Goal: Information Seeking & Learning: Learn about a topic

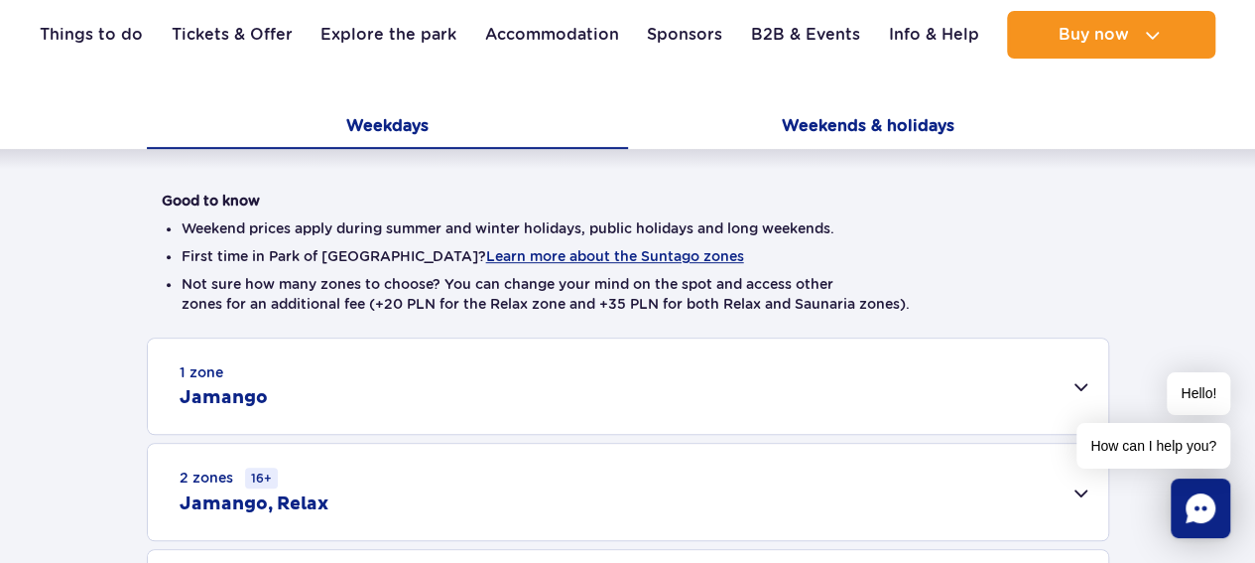
scroll to position [595, 0]
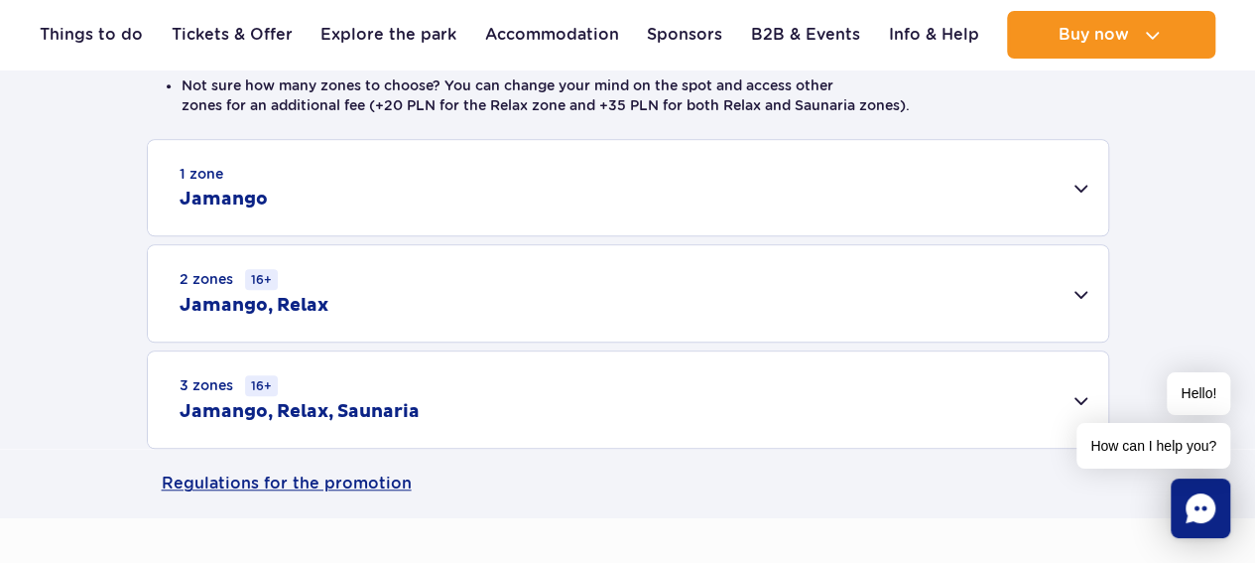
click at [329, 198] on div "1 zone Jamango" at bounding box center [628, 187] width 961 height 95
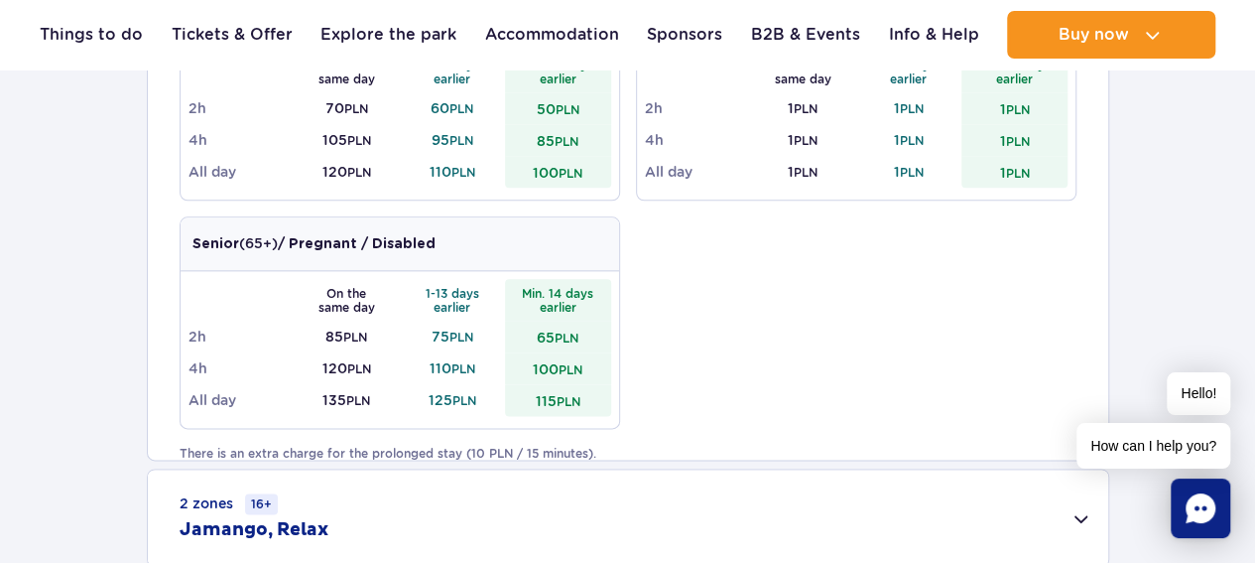
scroll to position [1191, 0]
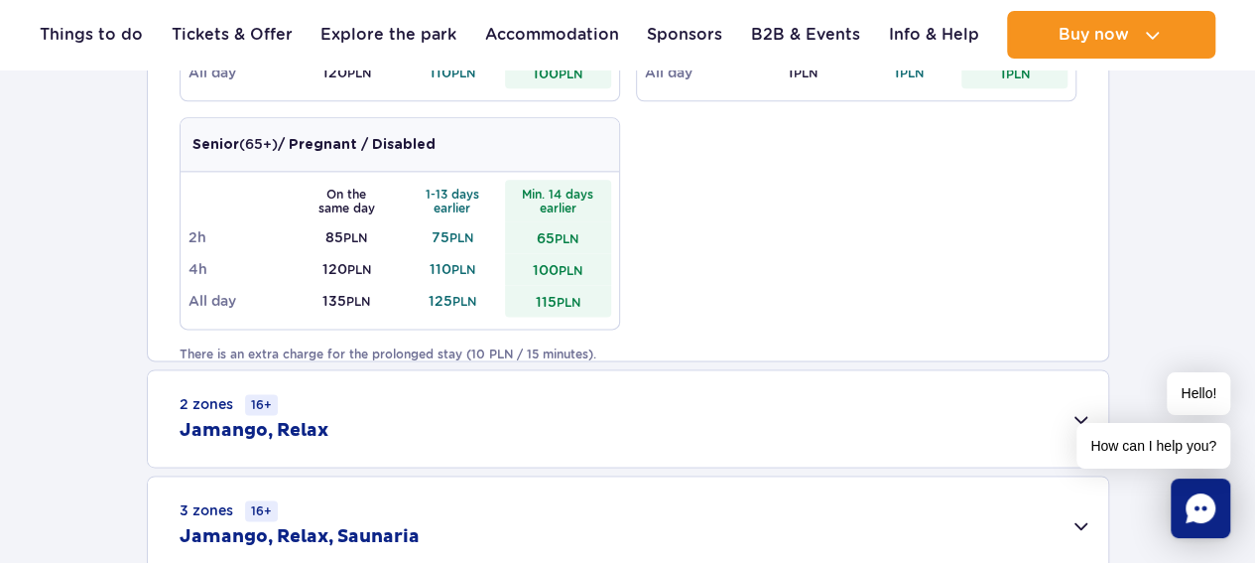
click at [340, 430] on div "2 zones 16+ Jamango, Relax" at bounding box center [628, 418] width 961 height 96
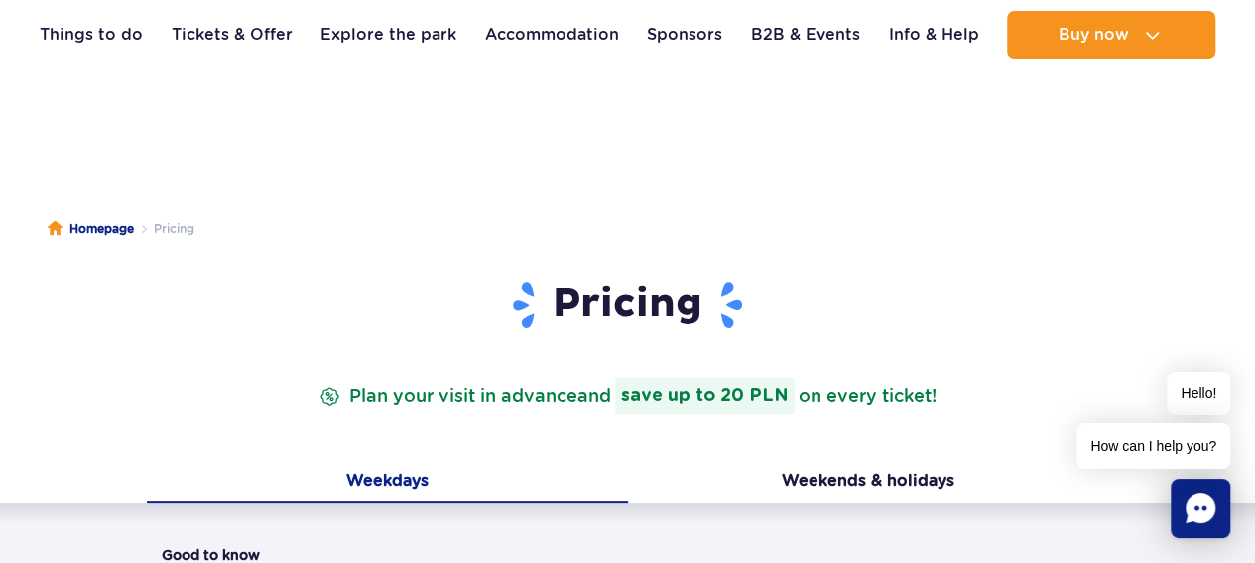
scroll to position [0, 0]
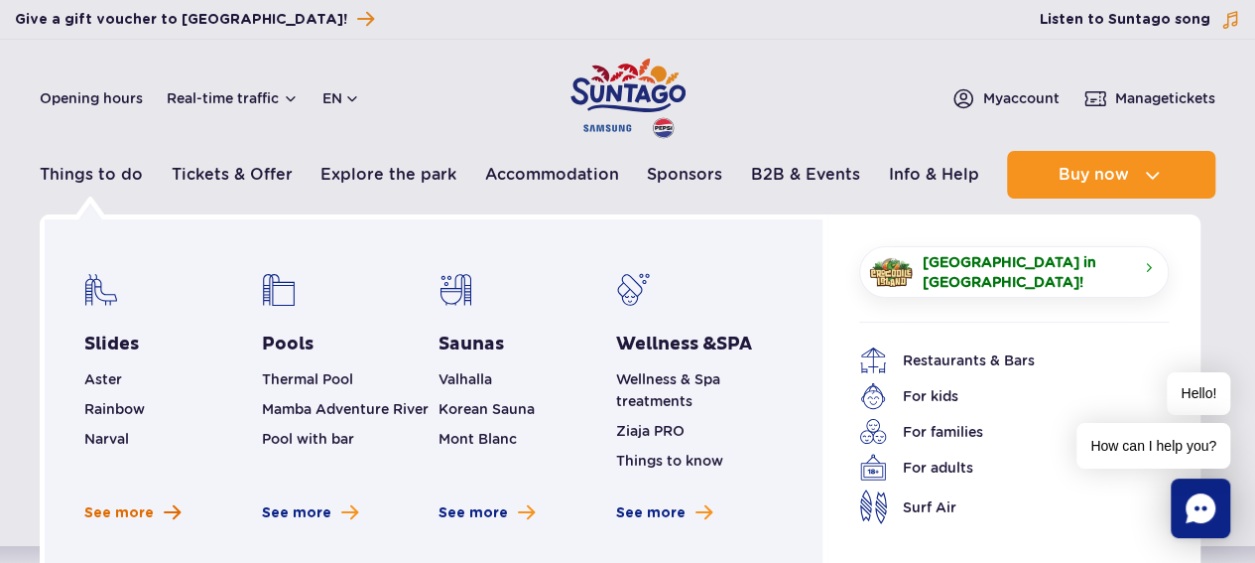
click at [105, 512] on span "See more" at bounding box center [118, 513] width 69 height 20
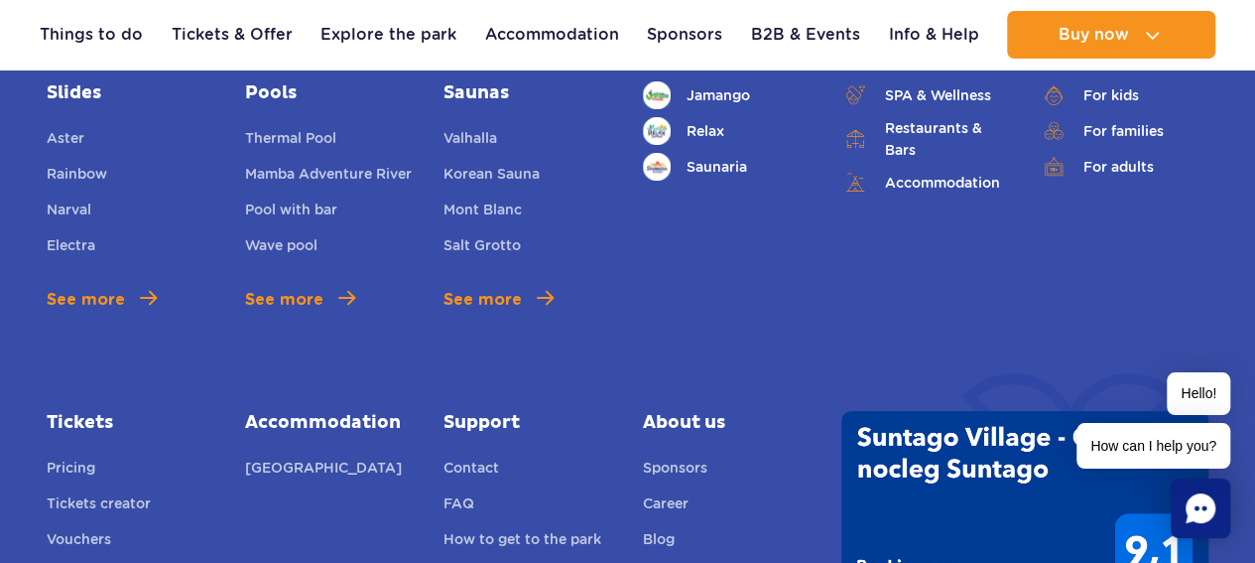
scroll to position [8151, 0]
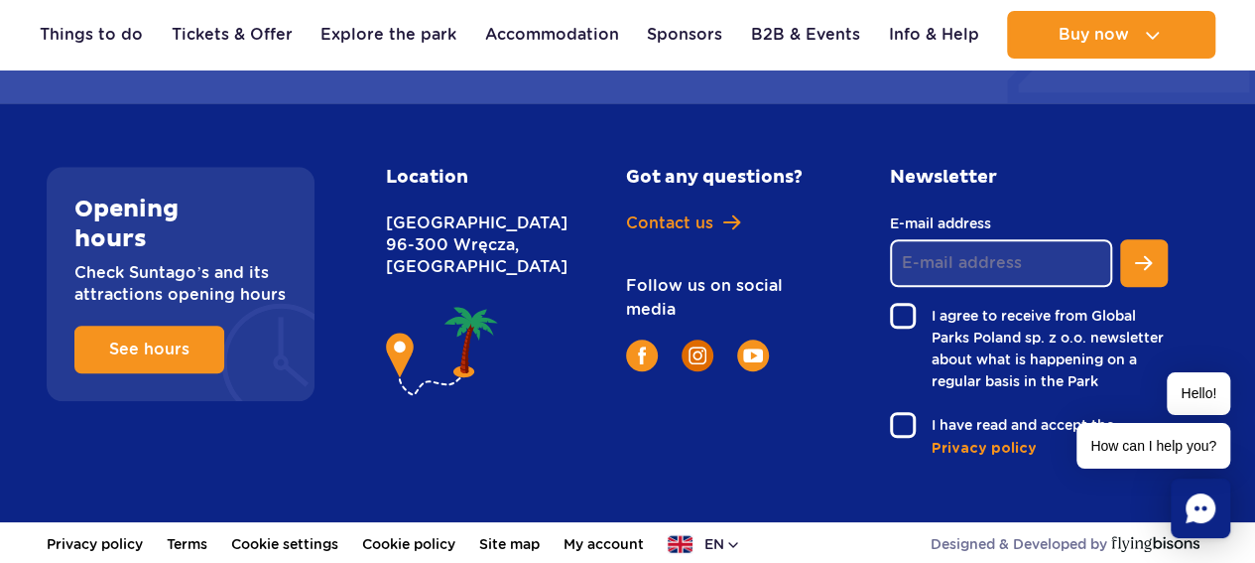
click at [698, 351] on img at bounding box center [698, 355] width 18 height 18
